Goal: Task Accomplishment & Management: Complete application form

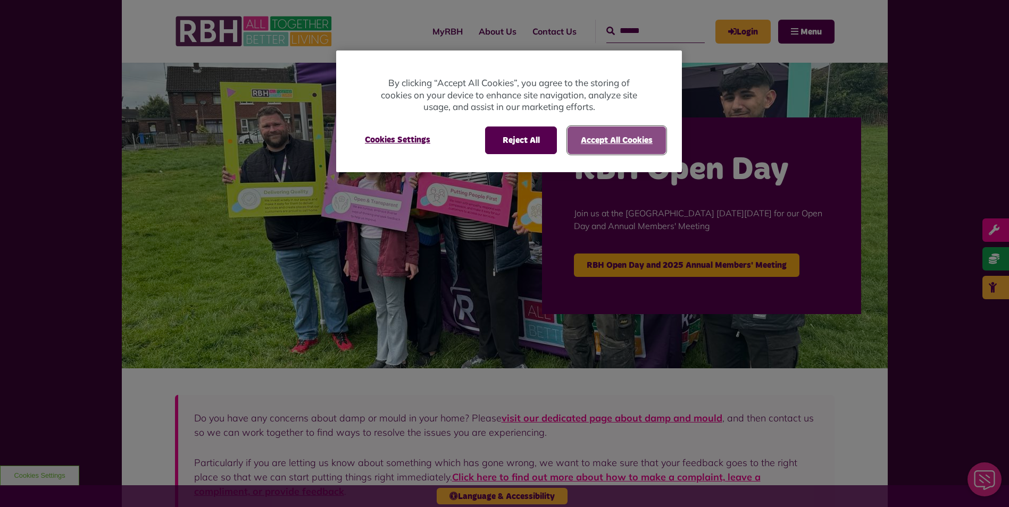
click at [602, 140] on button "Accept All Cookies" at bounding box center [616, 141] width 98 height 28
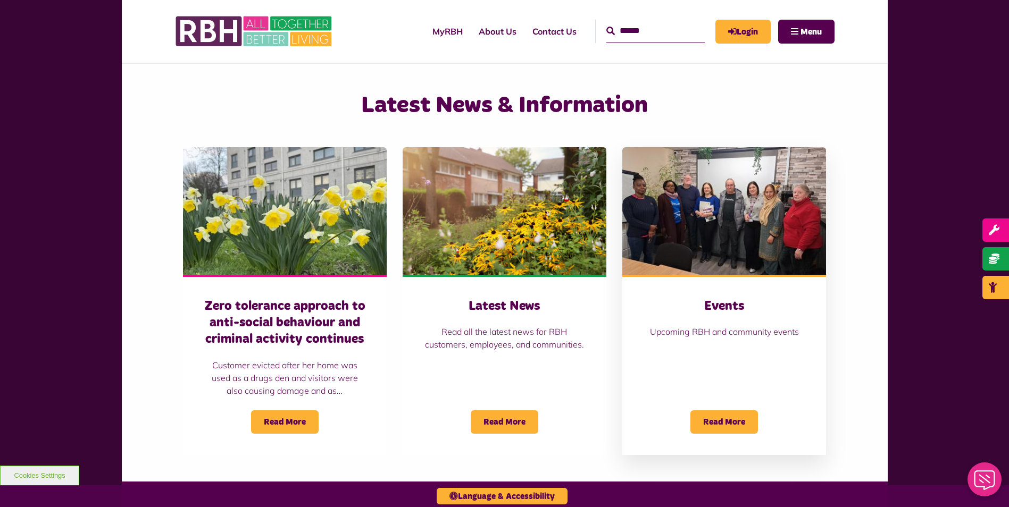
scroll to position [479, 0]
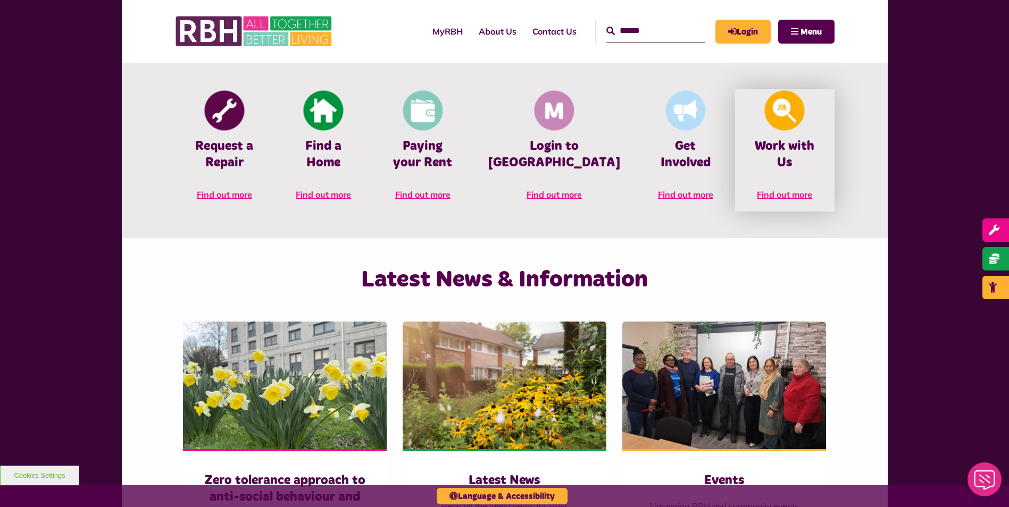
click at [774, 130] on img at bounding box center [785, 111] width 40 height 40
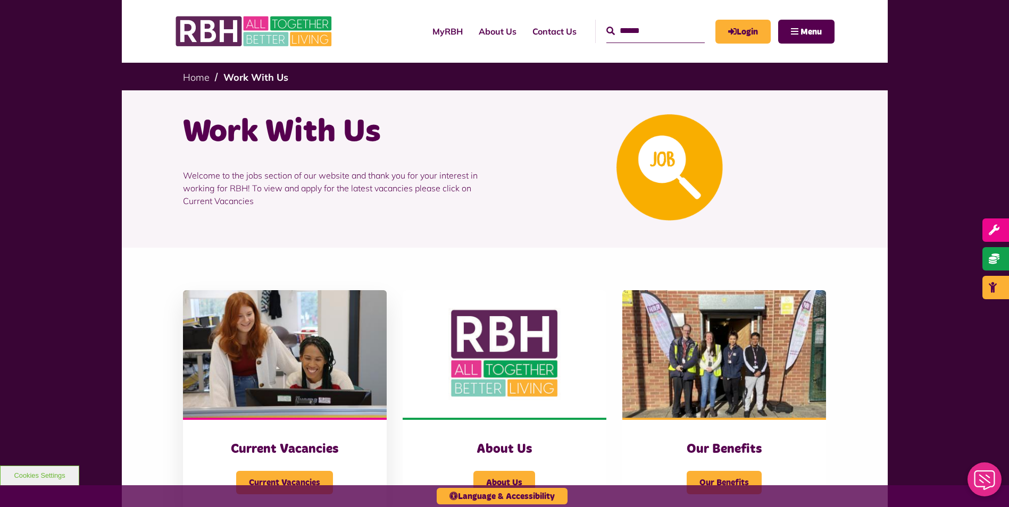
scroll to position [213, 0]
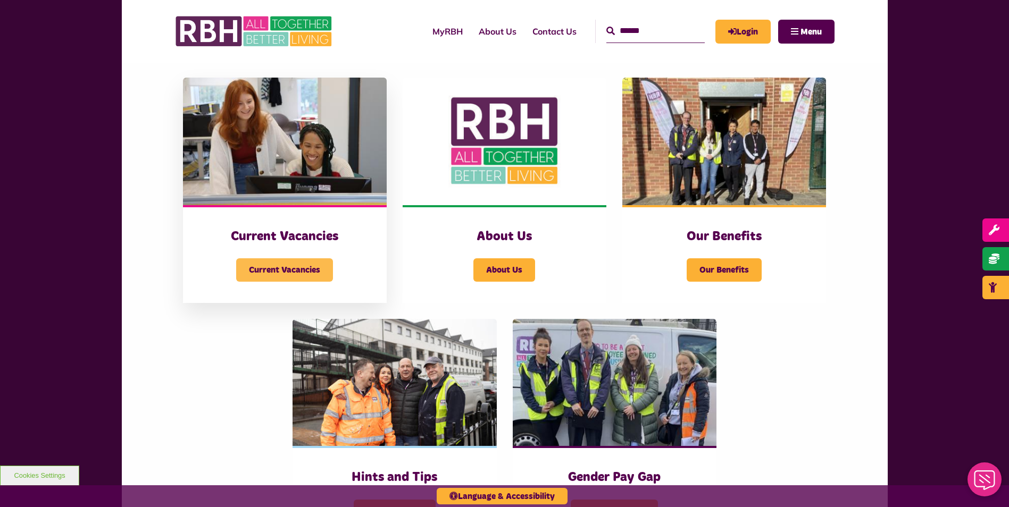
click at [289, 269] on span "Current Vacancies" at bounding box center [284, 269] width 97 height 23
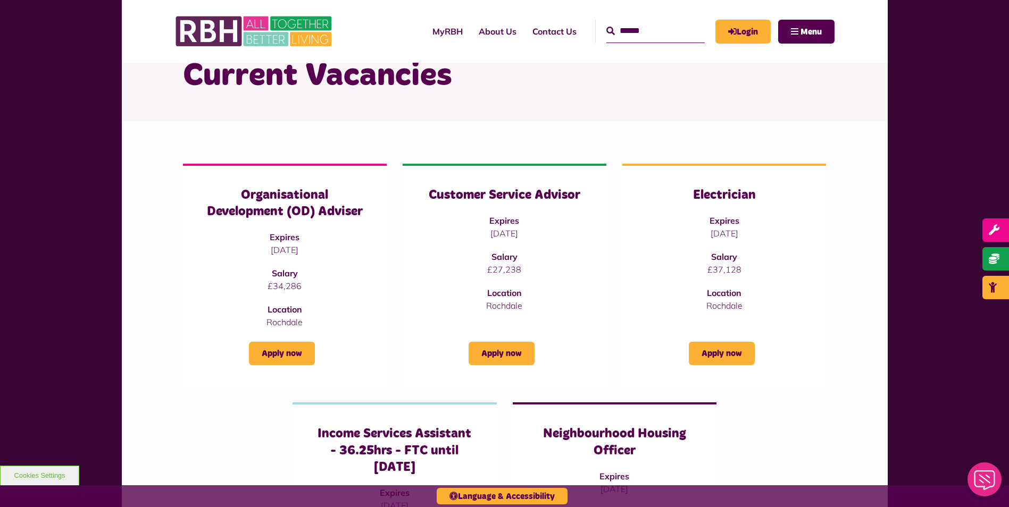
scroll to position [53, 0]
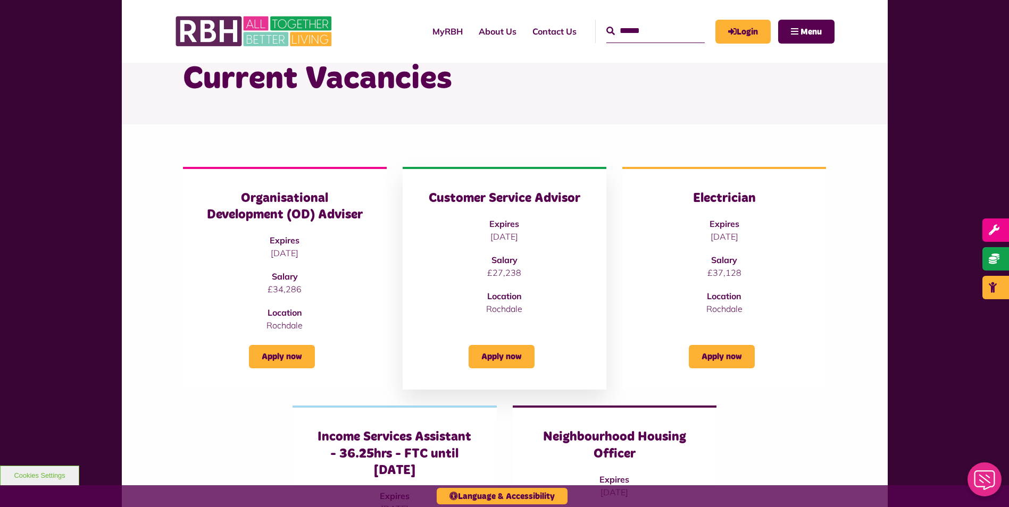
click at [506, 207] on div "Customer Service Advisor Expires [DATE] Salary £27,238 Location [GEOGRAPHIC_DAT…" at bounding box center [504, 252] width 161 height 125
drag, startPoint x: 506, startPoint y: 206, endPoint x: 472, endPoint y: 203, distance: 34.2
click at [472, 203] on h3 "Customer Service Advisor" at bounding box center [504, 198] width 161 height 16
click at [508, 353] on link "Apply now" at bounding box center [502, 356] width 66 height 23
